Goal: Information Seeking & Learning: Learn about a topic

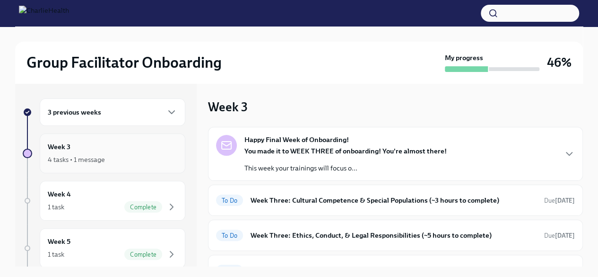
click at [92, 160] on div "4 tasks • 1 message" at bounding box center [76, 159] width 57 height 9
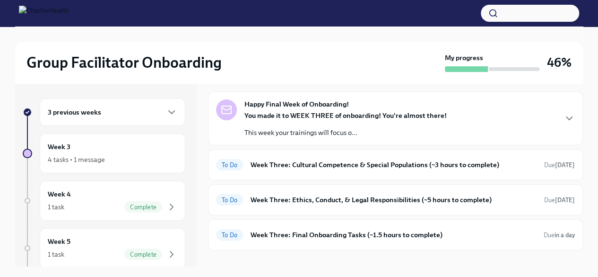
scroll to position [36, 0]
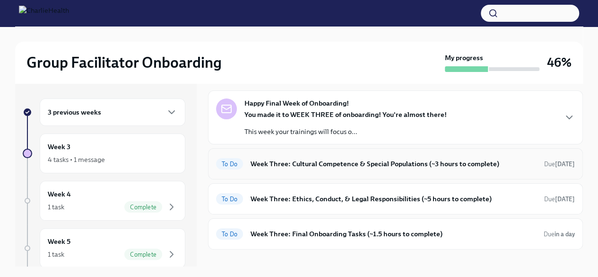
click at [291, 163] on h6 "Week Three: Cultural Competence & Special Populations (~3 hours to complete)" at bounding box center [394, 163] width 286 height 10
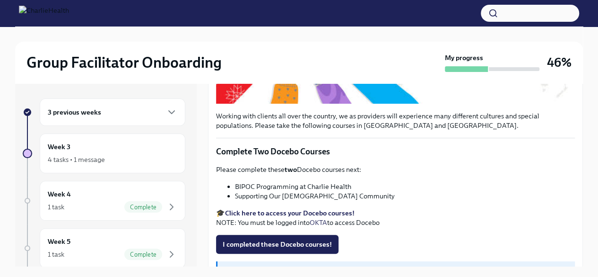
scroll to position [276, 0]
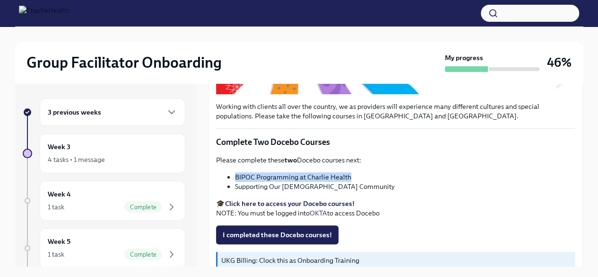
drag, startPoint x: 237, startPoint y: 173, endPoint x: 365, endPoint y: 168, distance: 128.3
click at [365, 172] on li "BIPOC Programming at Charlie Health" at bounding box center [405, 176] width 340 height 9
click at [293, 199] on strong "Click here to access your Docebo courses!" at bounding box center [290, 203] width 130 height 9
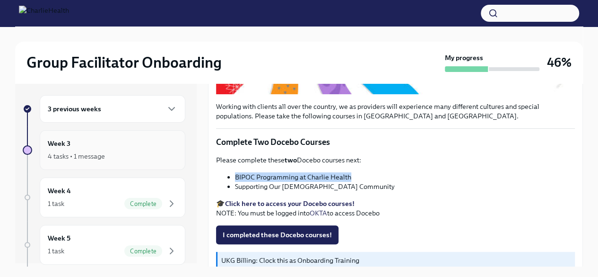
scroll to position [0, 0]
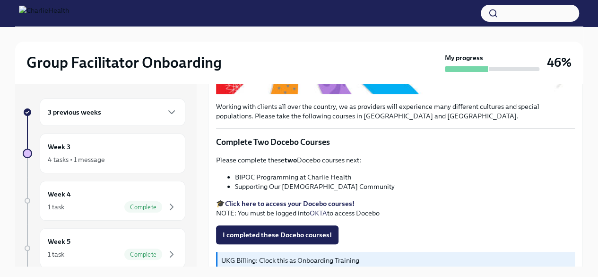
click at [133, 115] on div "3 previous weeks" at bounding box center [113, 111] width 130 height 11
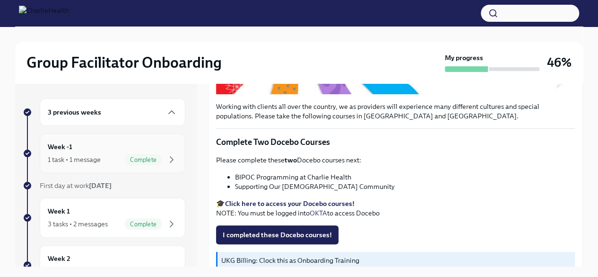
scroll to position [16, 0]
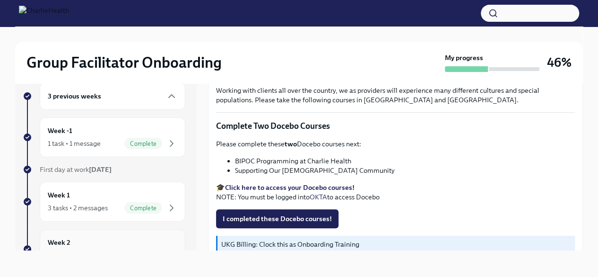
click at [98, 237] on div "Week 2 3 tasks • 2 messages" at bounding box center [113, 249] width 130 height 24
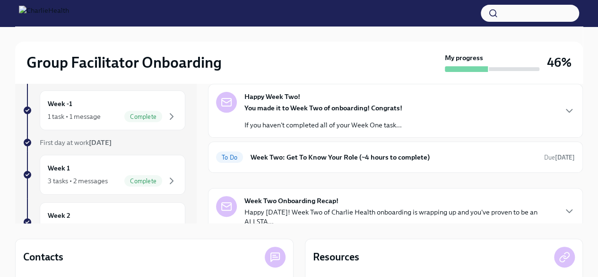
scroll to position [0, 0]
click at [302, 165] on div "To Do Week Two: Get To Know Your Role (~4 hours to complete) Due [DATE]" at bounding box center [395, 156] width 375 height 31
click at [304, 159] on h6 "Week Two: Get To Know Your Role (~4 hours to complete)" at bounding box center [394, 156] width 286 height 10
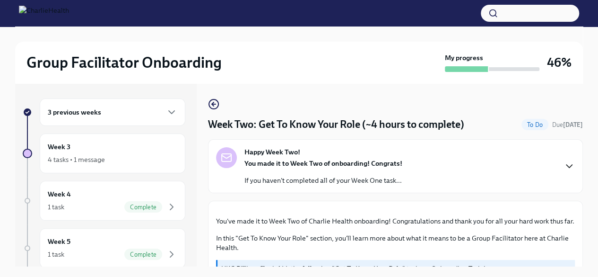
click at [564, 161] on icon "button" at bounding box center [569, 165] width 11 height 11
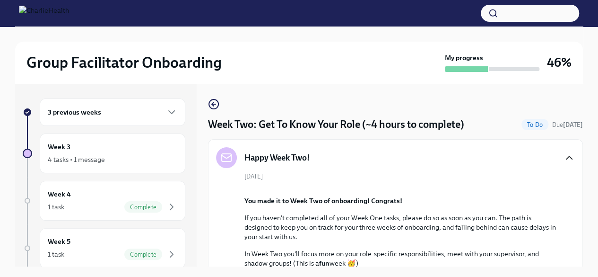
click at [568, 158] on icon "button" at bounding box center [569, 157] width 11 height 11
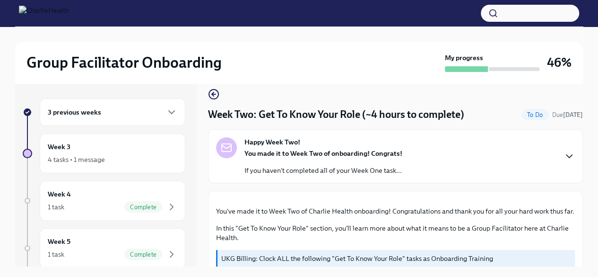
scroll to position [3, 0]
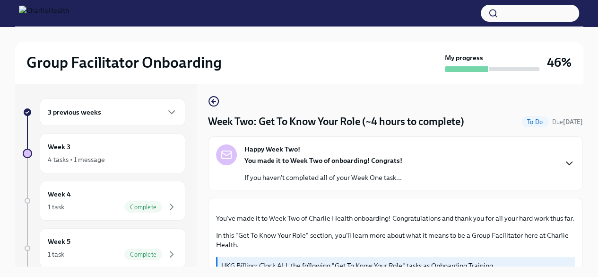
click at [85, 114] on h6 "3 previous weeks" at bounding box center [74, 112] width 53 height 10
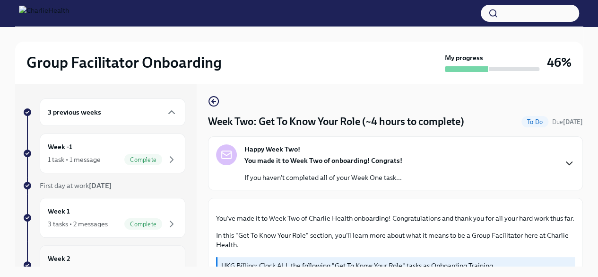
click at [73, 254] on div "Week 2 3 tasks • 2 messages" at bounding box center [113, 265] width 130 height 24
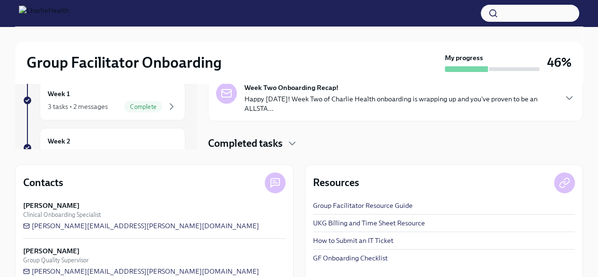
scroll to position [76, 0]
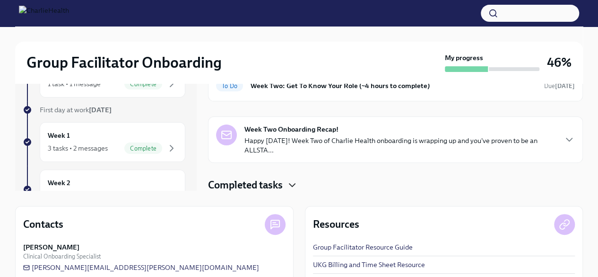
click at [297, 182] on icon "button" at bounding box center [292, 184] width 11 height 11
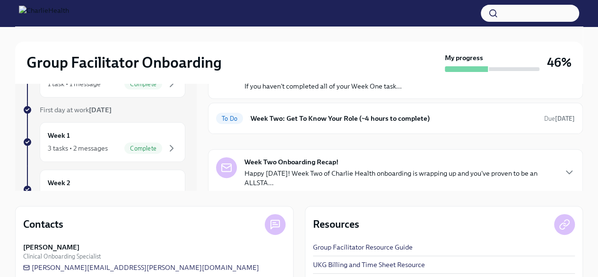
scroll to position [39, 0]
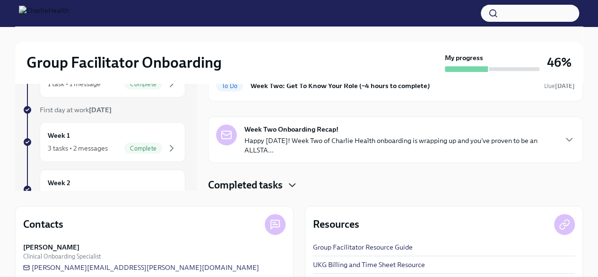
click at [296, 180] on icon "button" at bounding box center [292, 184] width 11 height 11
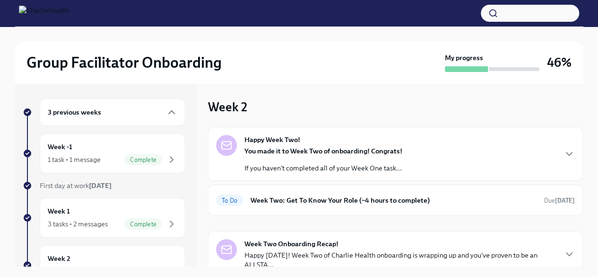
scroll to position [0, 0]
click at [462, 200] on h6 "Week Two: Get To Know Your Role (~4 hours to complete)" at bounding box center [394, 199] width 286 height 10
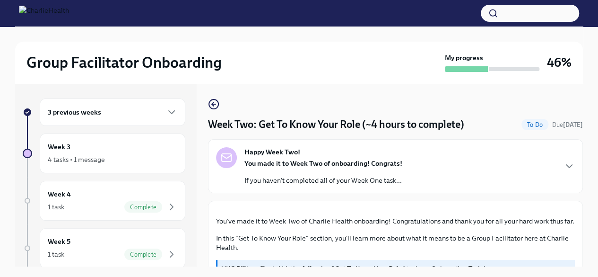
click at [130, 114] on div "3 previous weeks" at bounding box center [113, 111] width 130 height 11
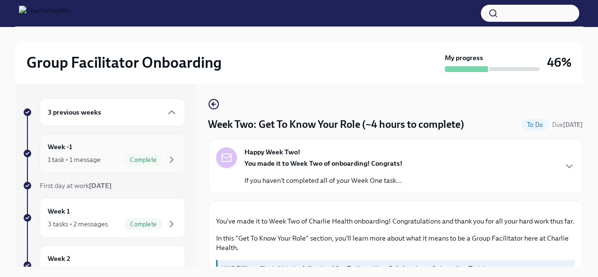
click at [123, 142] on div "Week -1 1 task • 1 message Complete" at bounding box center [113, 153] width 130 height 24
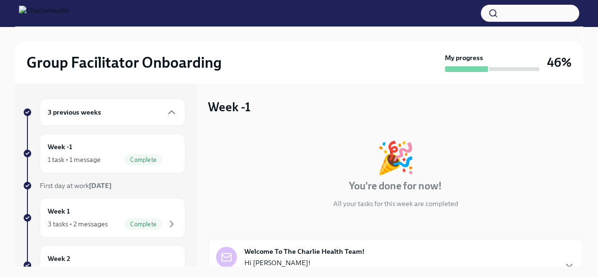
scroll to position [93, 0]
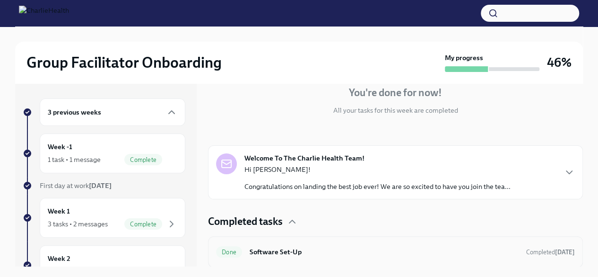
click at [276, 247] on h6 "Software Set-Up" at bounding box center [384, 251] width 269 height 10
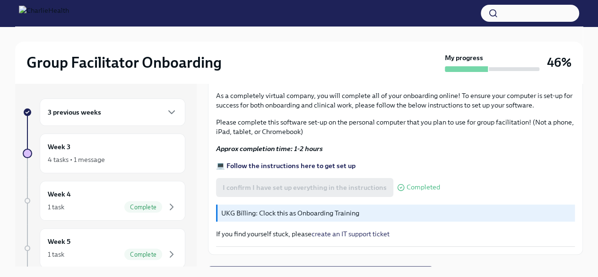
scroll to position [351, 0]
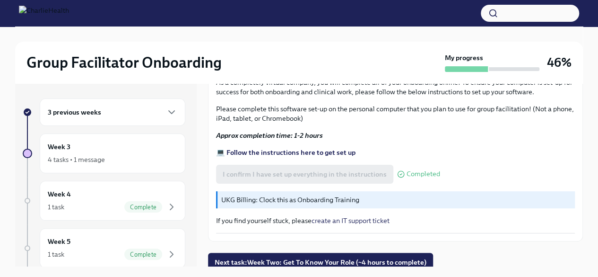
click at [121, 113] on div "3 previous weeks" at bounding box center [113, 111] width 130 height 11
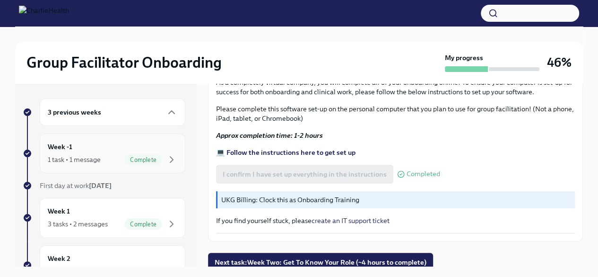
click at [116, 154] on div "1 task • 1 message Complete" at bounding box center [113, 159] width 130 height 11
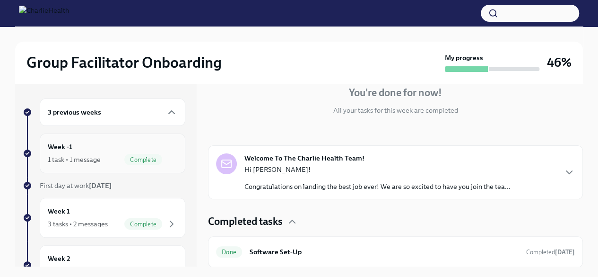
click at [113, 141] on div "Week -1 1 task • 1 message Complete" at bounding box center [113, 153] width 130 height 24
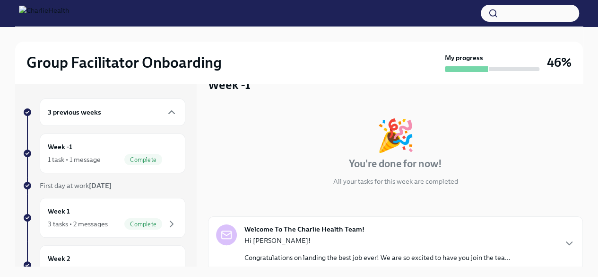
scroll to position [23, 0]
click at [166, 116] on icon "button" at bounding box center [171, 111] width 11 height 11
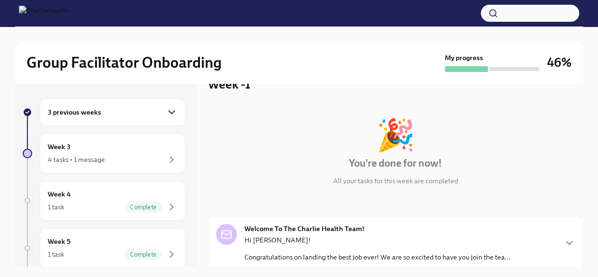
click at [166, 116] on icon "button" at bounding box center [171, 111] width 11 height 11
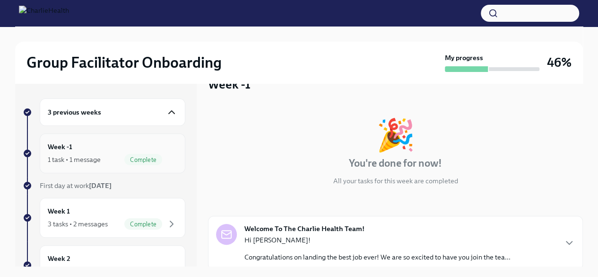
click at [95, 155] on div "1 task • 1 message" at bounding box center [74, 159] width 53 height 9
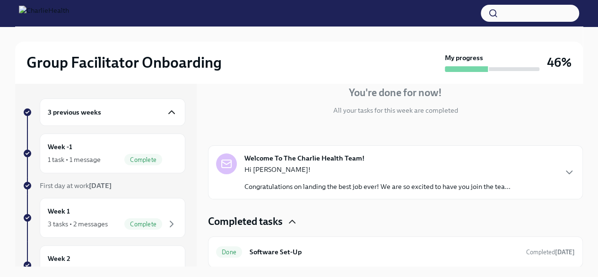
click at [297, 219] on icon "button" at bounding box center [292, 221] width 11 height 11
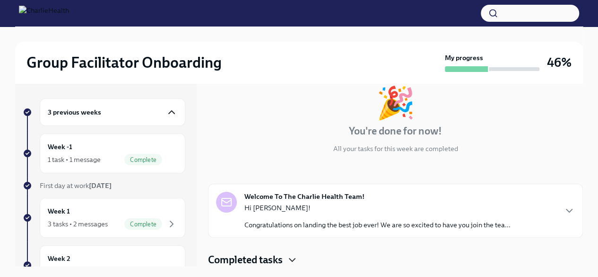
scroll to position [135, 0]
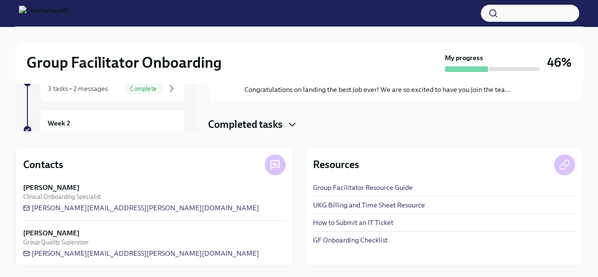
click at [290, 120] on icon "button" at bounding box center [292, 124] width 11 height 11
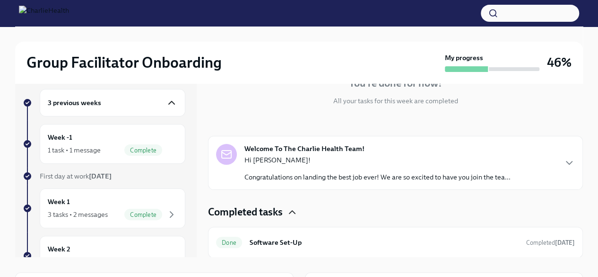
scroll to position [9, 0]
click at [319, 246] on h6 "Software Set-Up" at bounding box center [384, 243] width 269 height 10
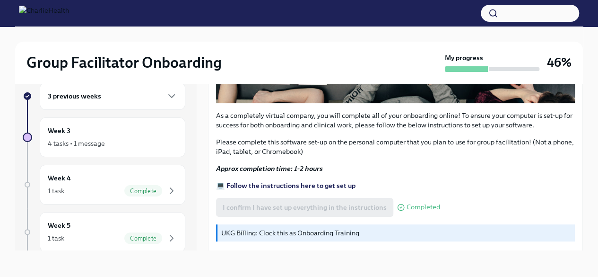
scroll to position [302, 0]
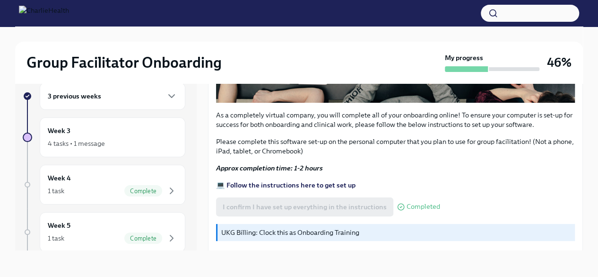
click at [106, 98] on div "3 previous weeks" at bounding box center [113, 95] width 130 height 11
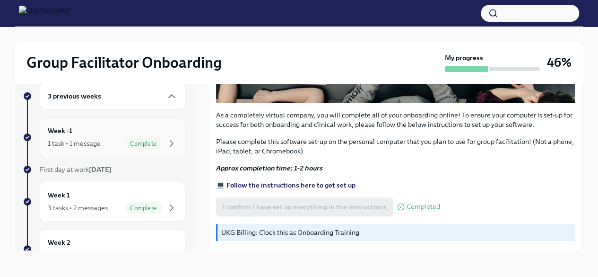
scroll to position [0, 0]
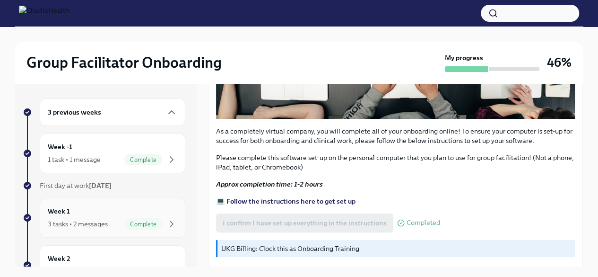
click at [79, 214] on div "Week 1 3 tasks • 2 messages Complete" at bounding box center [113, 218] width 130 height 24
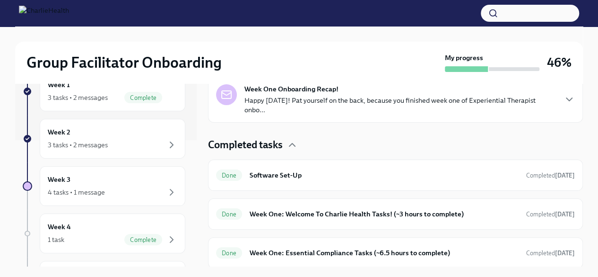
scroll to position [214, 0]
click at [110, 131] on div "Week 2 3 tasks • 2 messages" at bounding box center [113, 139] width 130 height 24
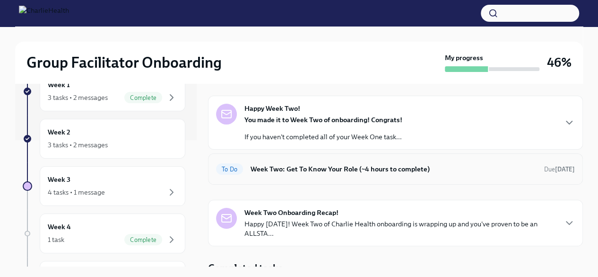
scroll to position [30, 0]
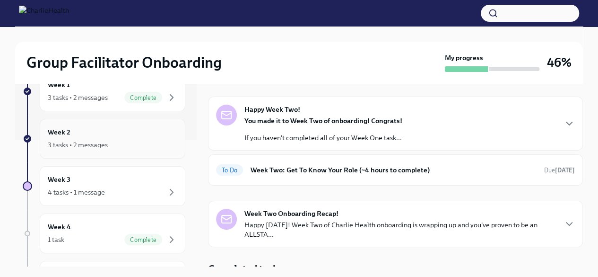
click at [106, 130] on div "Week 2 3 tasks • 2 messages" at bounding box center [113, 139] width 130 height 24
click at [505, 167] on h6 "Week Two: Get To Know Your Role (~4 hours to complete)" at bounding box center [394, 170] width 286 height 10
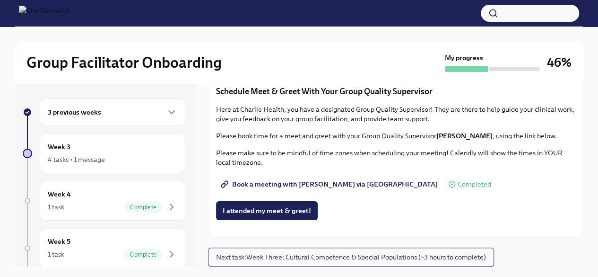
scroll to position [782, 0]
click at [335, 65] on span "I attended TWO group observation hours!" at bounding box center [287, 60] width 129 height 9
click at [407, 39] on span "Complete this form to schedule your integrative observations" at bounding box center [323, 33] width 201 height 9
click at [457, 17] on div "Group Observation Instructions Completed" at bounding box center [395, 7] width 359 height 19
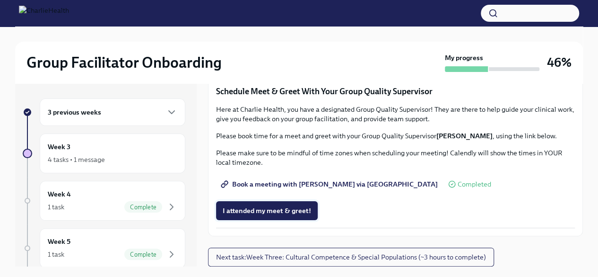
click at [297, 207] on span "I attended my meet & greet!" at bounding box center [267, 210] width 88 height 9
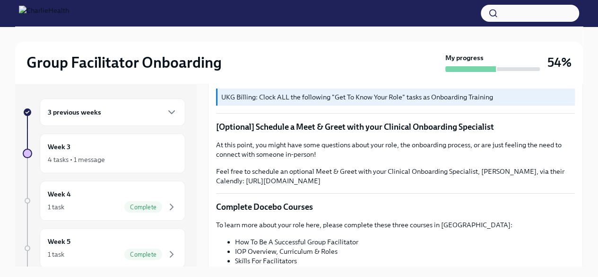
scroll to position [0, 0]
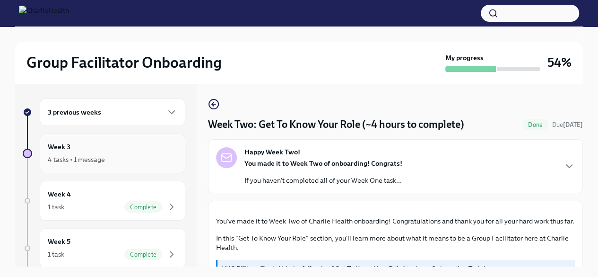
click at [93, 147] on div "Week 3 4 tasks • 1 message" at bounding box center [113, 153] width 130 height 24
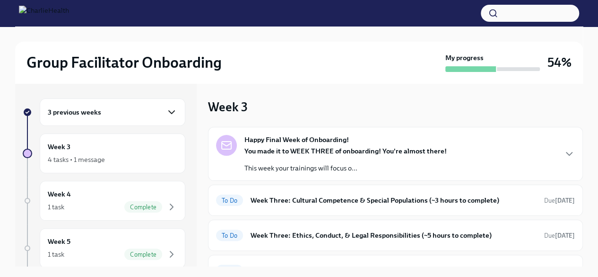
click at [166, 108] on icon "button" at bounding box center [171, 111] width 11 height 11
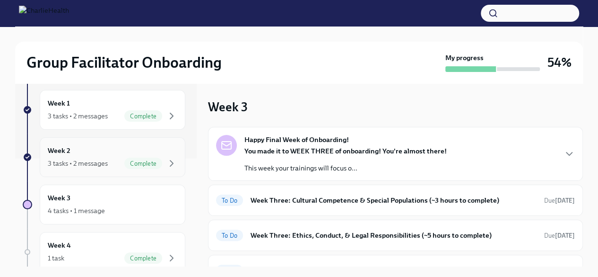
scroll to position [109, 0]
click at [92, 158] on div "3 tasks • 2 messages" at bounding box center [78, 162] width 60 height 9
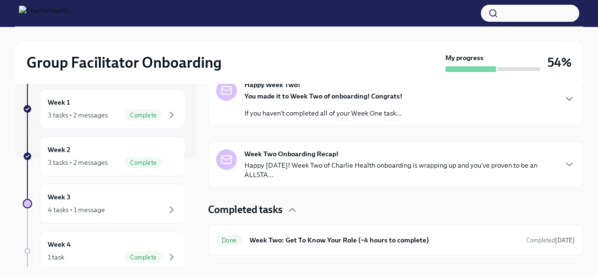
scroll to position [231, 0]
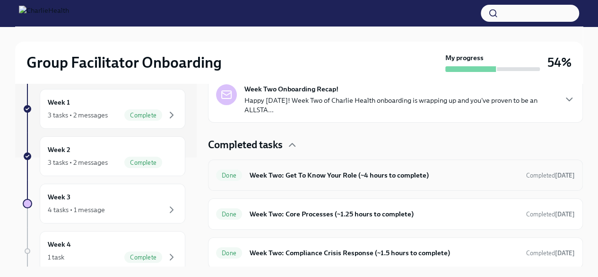
click at [413, 176] on h6 "Week Two: Get To Know Your Role (~4 hours to complete)" at bounding box center [384, 175] width 269 height 10
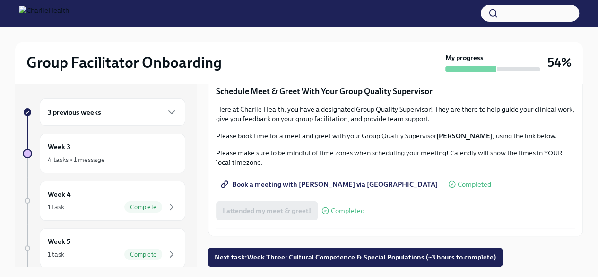
scroll to position [929, 0]
click at [396, 248] on button "Next task : Week Three: Cultural Competence & Special Populations (~3 hours to …" at bounding box center [355, 256] width 295 height 19
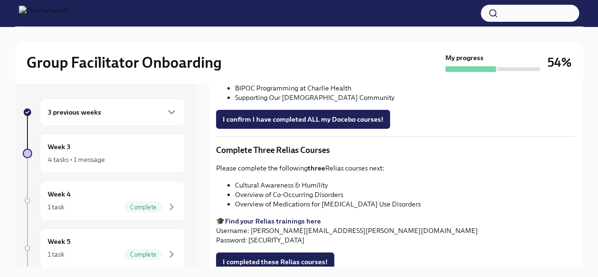
scroll to position [732, 0]
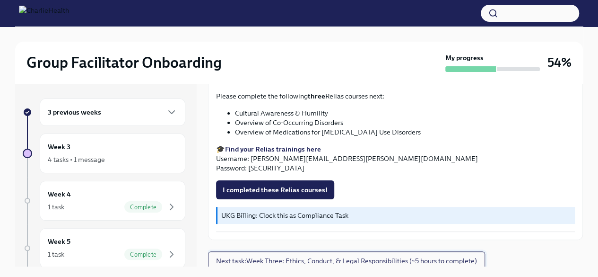
click at [379, 256] on span "Next task : Week Three: Ethics, Conduct, & Legal Responsibilities (~5 hours to …" at bounding box center [346, 260] width 261 height 9
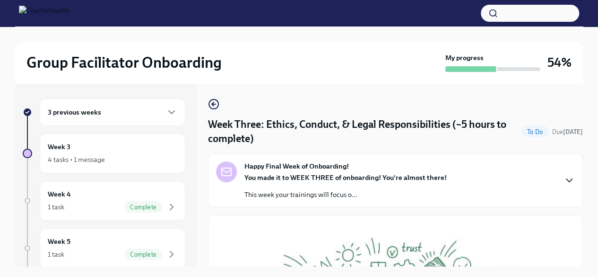
click at [564, 178] on icon "button" at bounding box center [569, 180] width 11 height 11
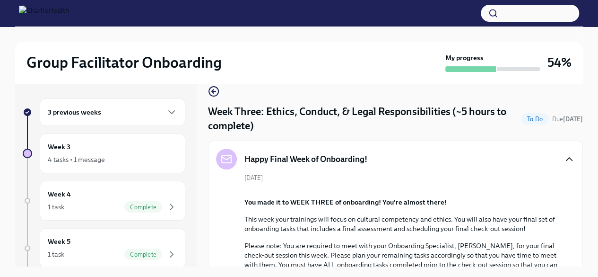
scroll to position [13, 0]
click at [564, 161] on icon "button" at bounding box center [569, 158] width 11 height 11
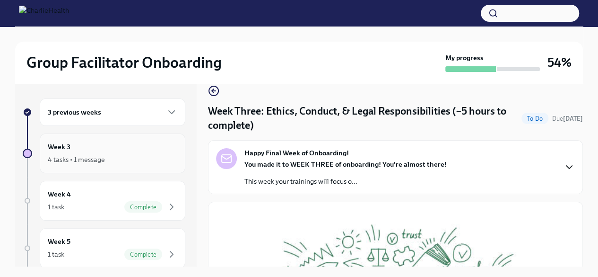
click at [123, 157] on div "4 tasks • 1 message" at bounding box center [113, 159] width 130 height 11
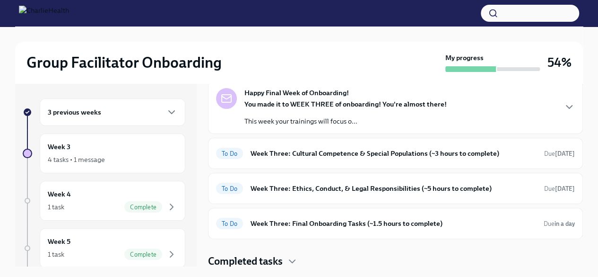
scroll to position [46, 0]
click at [370, 158] on h6 "Week Three: Cultural Competence & Special Populations (~3 hours to complete)" at bounding box center [394, 154] width 286 height 10
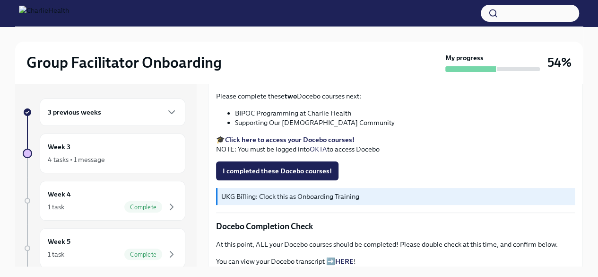
click at [138, 114] on div "3 previous weeks" at bounding box center [113, 111] width 130 height 11
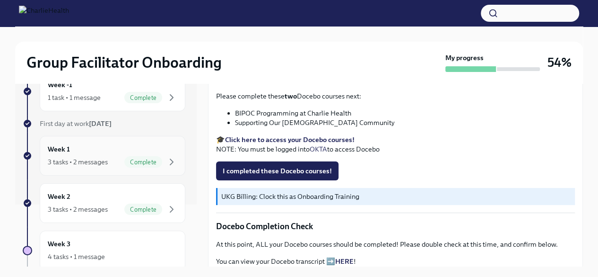
scroll to position [64, 0]
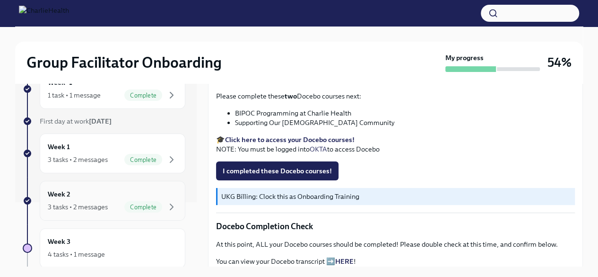
click at [97, 193] on div "Week 2 3 tasks • 2 messages Complete" at bounding box center [113, 201] width 130 height 24
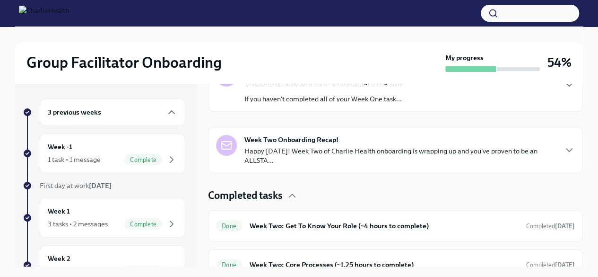
scroll to position [231, 0]
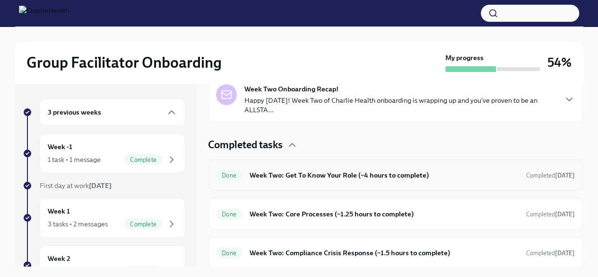
click at [537, 163] on div "Done Week Two: Get To Know Your Role (~4 hours to complete) Completed [DATE]" at bounding box center [395, 174] width 375 height 31
click at [541, 175] on span "Completed [DATE]" at bounding box center [551, 175] width 49 height 7
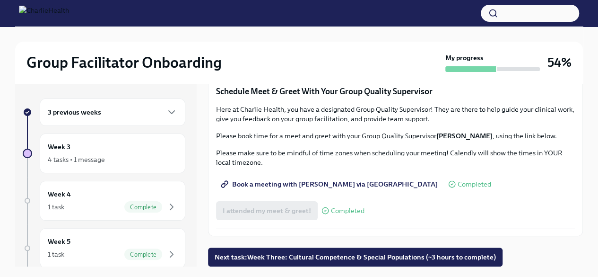
scroll to position [16, 0]
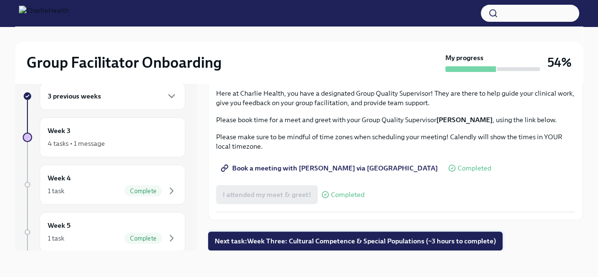
click at [379, 238] on span "Next task : Week Three: Cultural Competence & Special Populations (~3 hours to …" at bounding box center [355, 240] width 281 height 9
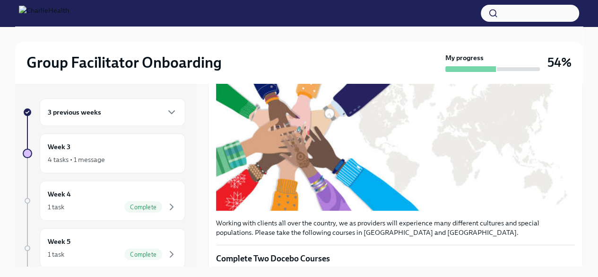
click at [113, 114] on div "3 previous weeks" at bounding box center [113, 111] width 130 height 11
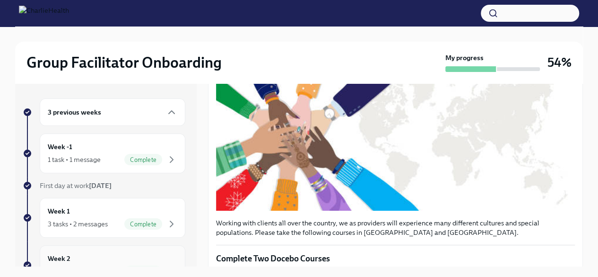
click at [90, 255] on div "Week 2 3 tasks • 2 messages Complete" at bounding box center [113, 265] width 130 height 24
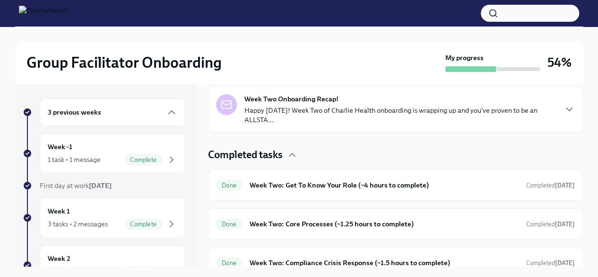
scroll to position [231, 0]
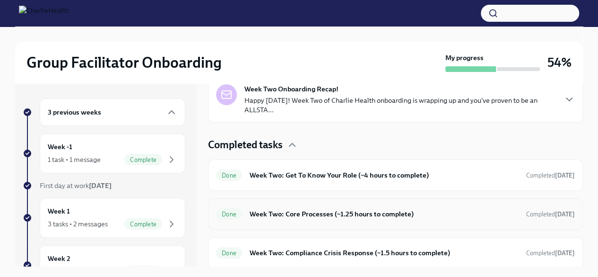
click at [338, 209] on h6 "Week Two: Core Processes (~1.25 hours to complete)" at bounding box center [384, 214] width 269 height 10
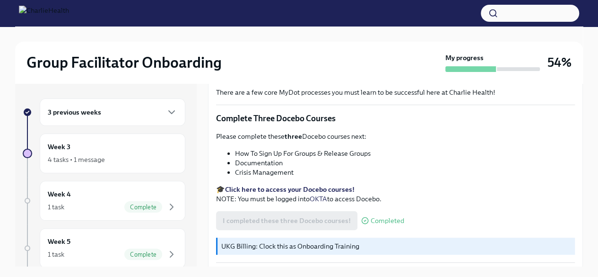
scroll to position [397, 0]
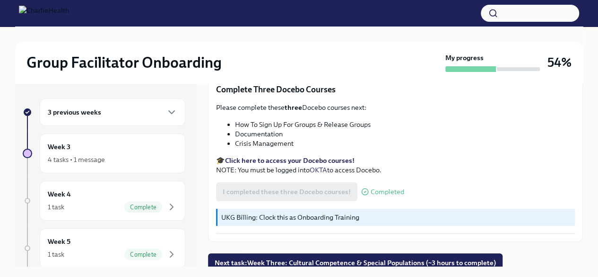
click at [67, 109] on h6 "3 previous weeks" at bounding box center [74, 112] width 53 height 10
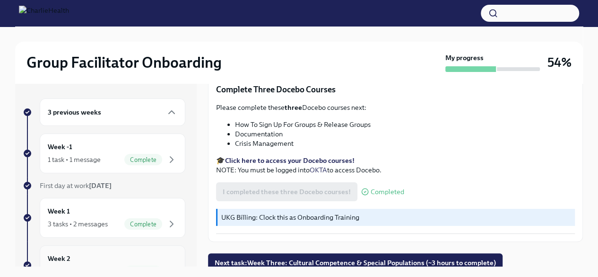
click at [78, 254] on div "Week 2 3 tasks • 2 messages Complete" at bounding box center [113, 265] width 130 height 24
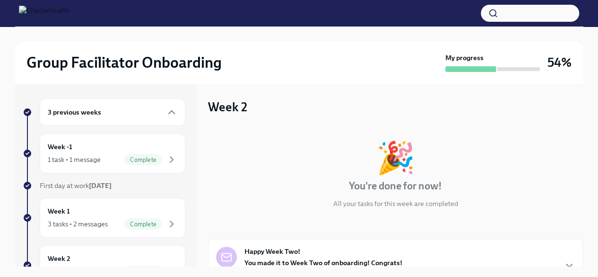
scroll to position [231, 0]
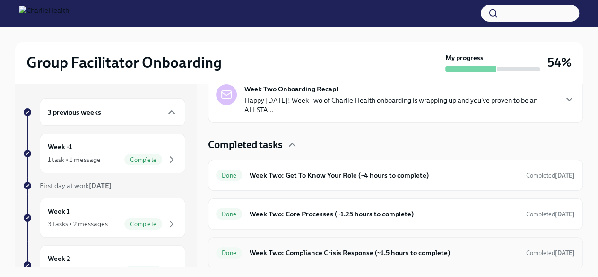
click at [428, 237] on div "Done Week Two: Compliance Crisis Response (~1.5 hours to complete) Completed [D…" at bounding box center [395, 252] width 375 height 31
click at [430, 245] on div "Done Week Two: Compliance Crisis Response (~1.5 hours to complete) Completed [D…" at bounding box center [395, 252] width 359 height 15
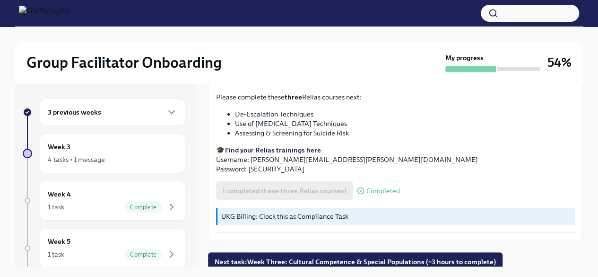
scroll to position [392, 0]
click at [94, 115] on h6 "3 previous weeks" at bounding box center [74, 112] width 53 height 10
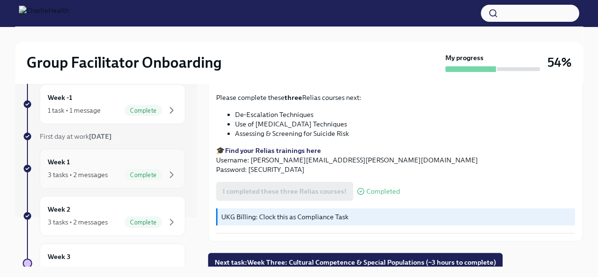
scroll to position [50, 0]
click at [93, 217] on div "3 tasks • 2 messages" at bounding box center [78, 221] width 60 height 9
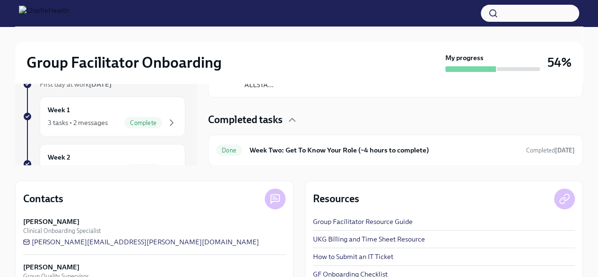
scroll to position [148, 0]
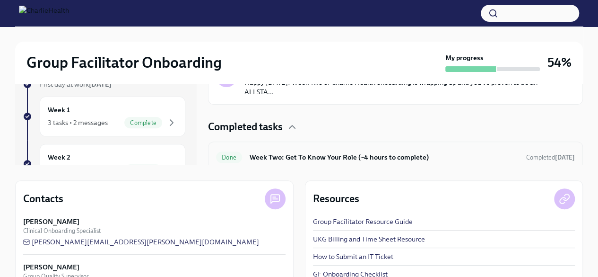
click at [325, 150] on div "Done Week Two: Get To Know Your Role (~4 hours to complete) Completed [DATE]" at bounding box center [395, 156] width 359 height 15
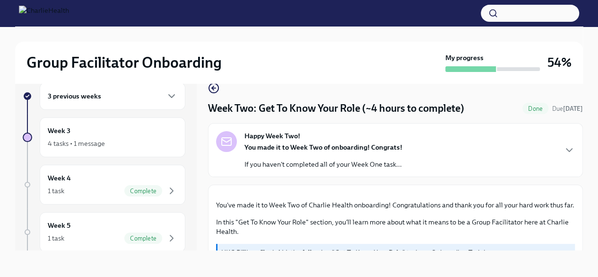
click at [65, 100] on h6 "3 previous weeks" at bounding box center [74, 96] width 53 height 10
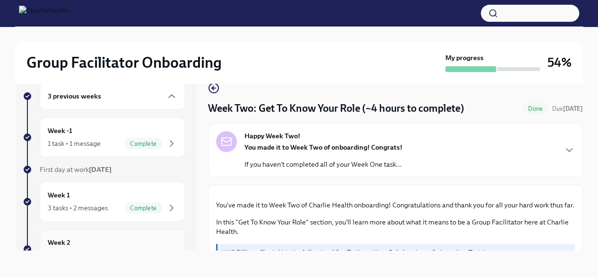
click at [76, 237] on div "Week 2 3 tasks • 2 messages Complete" at bounding box center [113, 249] width 130 height 24
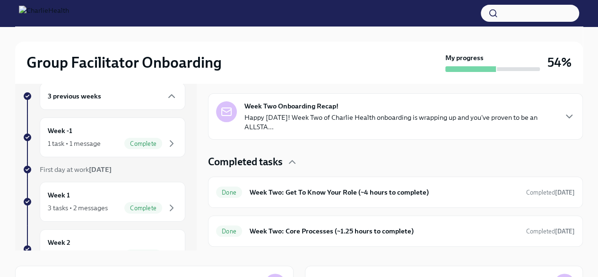
scroll to position [231, 0]
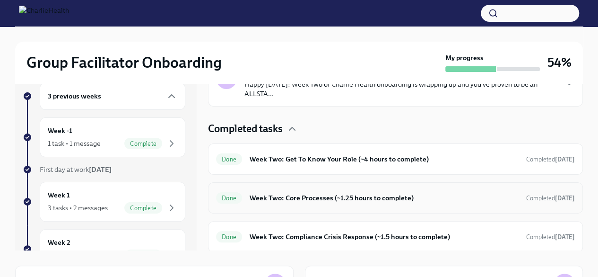
click at [377, 193] on h6 "Week Two: Core Processes (~1.25 hours to complete)" at bounding box center [384, 198] width 269 height 10
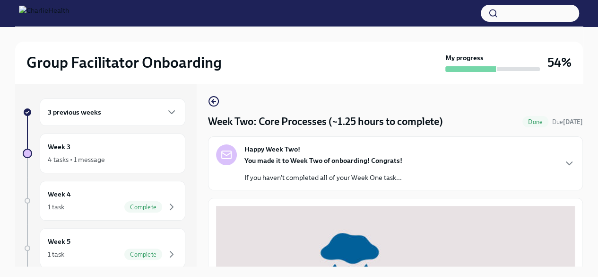
scroll to position [3, 0]
click at [126, 115] on div "3 previous weeks" at bounding box center [113, 111] width 130 height 11
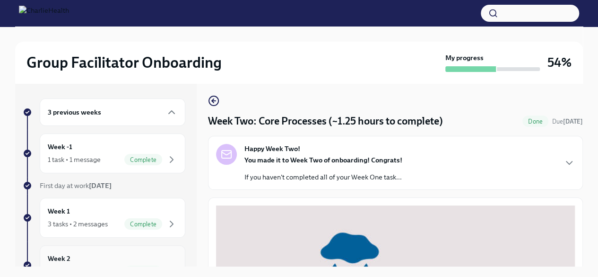
click at [98, 260] on div "Week 2 3 tasks • 2 messages Complete" at bounding box center [113, 265] width 130 height 24
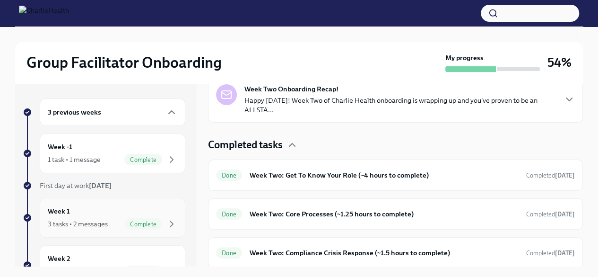
click at [123, 207] on div "Week 1 3 tasks • 2 messages Complete" at bounding box center [113, 218] width 130 height 24
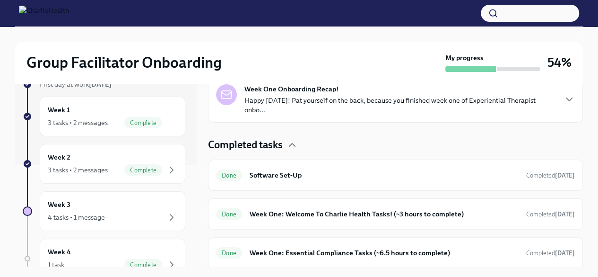
scroll to position [102, 0]
click at [83, 214] on div "4 tasks • 1 message" at bounding box center [76, 216] width 57 height 9
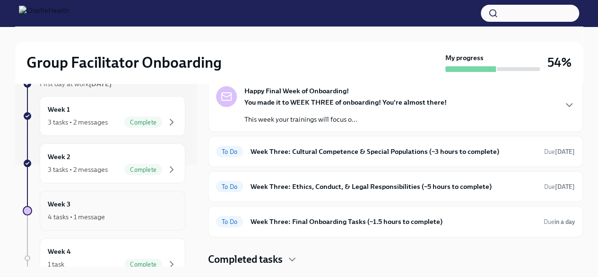
scroll to position [47, 0]
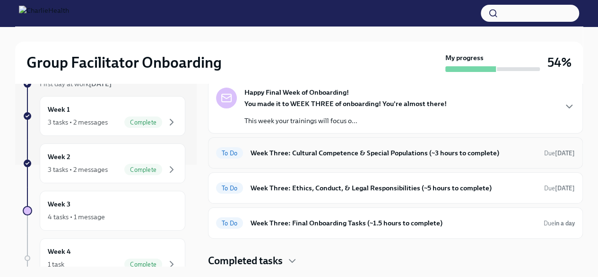
click at [313, 157] on h6 "Week Three: Cultural Competence & Special Populations (~3 hours to complete)" at bounding box center [394, 153] width 286 height 10
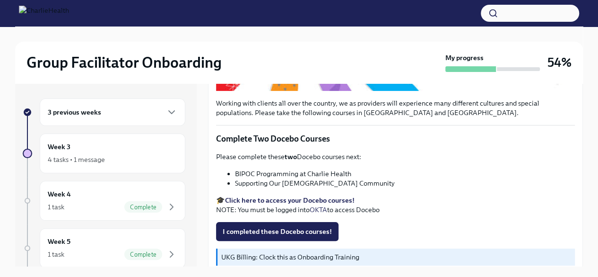
scroll to position [265, 0]
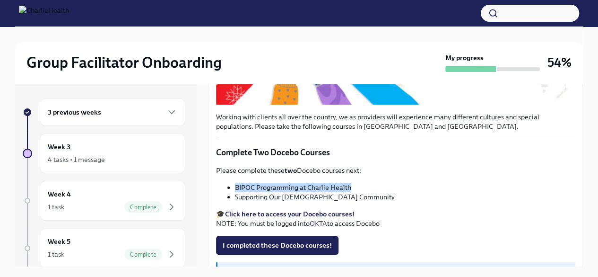
drag, startPoint x: 352, startPoint y: 184, endPoint x: 227, endPoint y: 182, distance: 124.9
click at [227, 183] on ul "BIPOC Programming at Charlie Health Supporting Our [DEMOGRAPHIC_DATA] Community" at bounding box center [395, 192] width 359 height 19
copy li "BIPOC Programming at Charlie Health"
click at [264, 213] on strong "Click here to access your Docebo courses!" at bounding box center [290, 214] width 130 height 9
copy li "BIPOC Programming at Charlie Health"
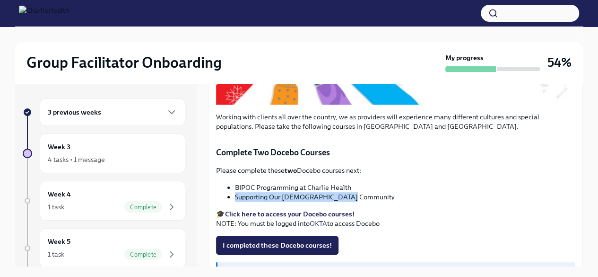
drag, startPoint x: 357, startPoint y: 193, endPoint x: 231, endPoint y: 190, distance: 126.3
click at [231, 190] on ul "BIPOC Programming at Charlie Health Supporting Our [DEMOGRAPHIC_DATA] Community" at bounding box center [395, 192] width 359 height 19
drag, startPoint x: 258, startPoint y: 188, endPoint x: 280, endPoint y: 198, distance: 24.4
click at [280, 198] on li "Supporting Our [DEMOGRAPHIC_DATA] Community" at bounding box center [405, 196] width 340 height 9
click at [352, 198] on li "Supporting Our [DEMOGRAPHIC_DATA] Community" at bounding box center [405, 196] width 340 height 9
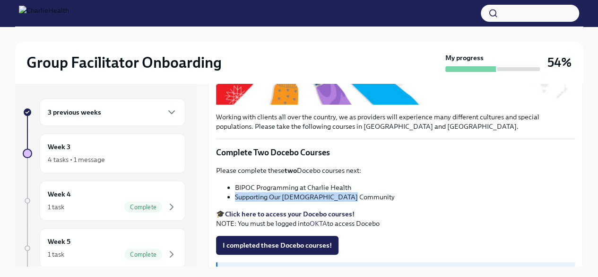
drag, startPoint x: 354, startPoint y: 194, endPoint x: 236, endPoint y: 194, distance: 118.3
click at [236, 194] on li "Supporting Our [DEMOGRAPHIC_DATA] Community" at bounding box center [405, 196] width 340 height 9
copy li "Supporting Our [DEMOGRAPHIC_DATA] Community"
